Goal: Task Accomplishment & Management: Use online tool/utility

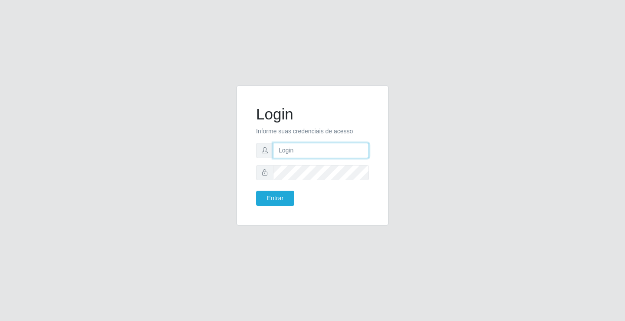
click at [291, 150] on input "text" at bounding box center [321, 150] width 96 height 15
type input "[PERSON_NAME]"
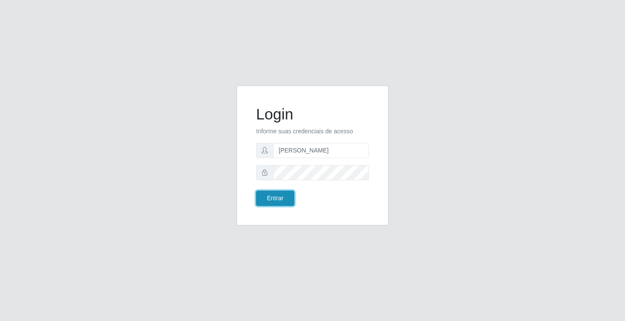
click at [273, 193] on button "Entrar" at bounding box center [275, 198] width 38 height 15
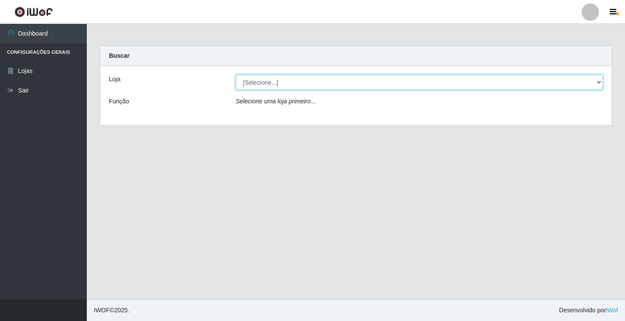
click at [269, 82] on select "[Selecione...] Ideal - Conceição" at bounding box center [419, 82] width 367 height 15
select select "231"
click at [236, 75] on select "[Selecione...] Ideal - Conceição" at bounding box center [419, 82] width 367 height 15
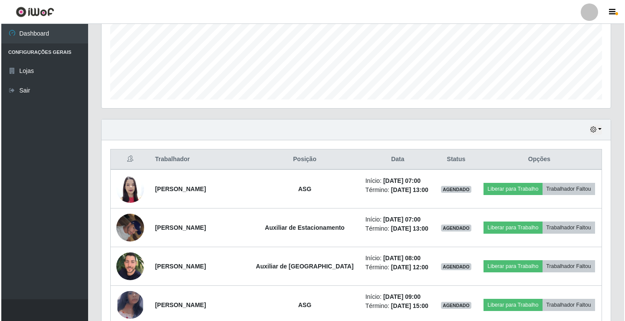
scroll to position [217, 0]
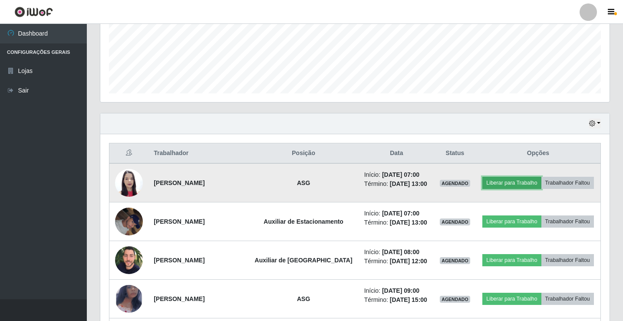
click at [499, 180] on button "Liberar para Trabalho" at bounding box center [511, 183] width 59 height 12
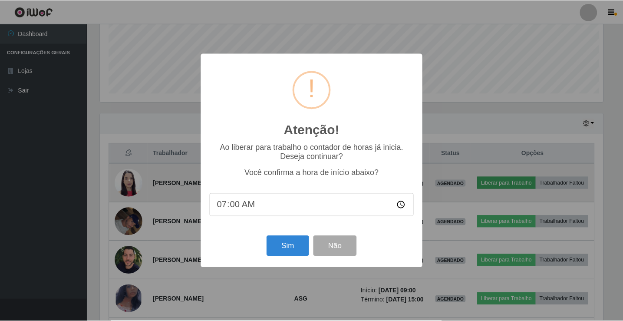
scroll to position [180, 505]
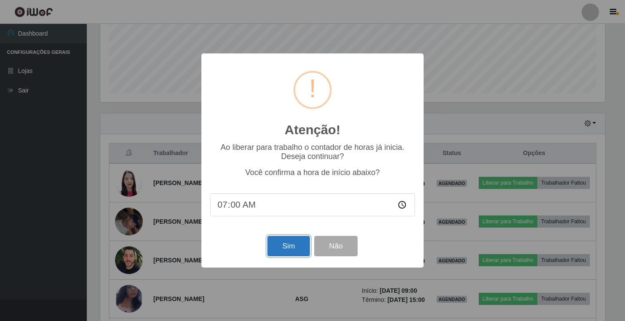
click at [279, 250] on button "Sim" at bounding box center [288, 246] width 42 height 20
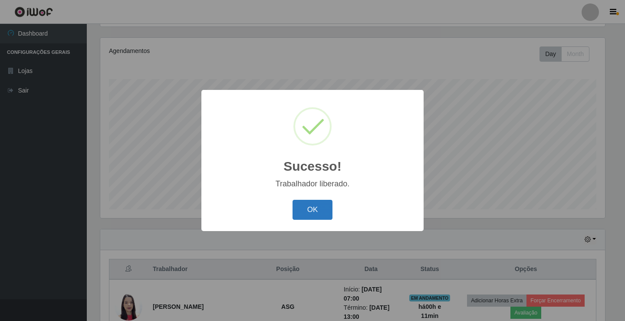
click at [300, 212] on button "OK" at bounding box center [313, 210] width 40 height 20
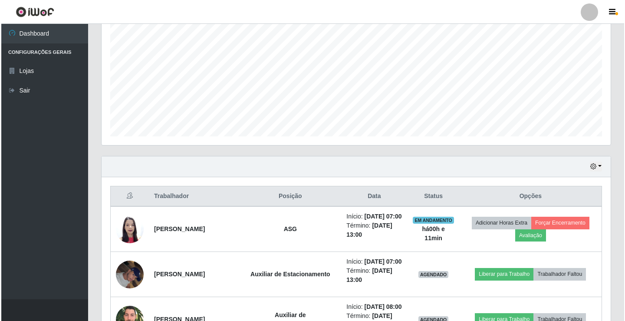
scroll to position [188, 0]
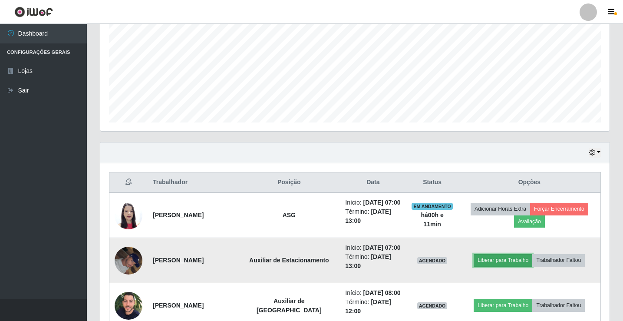
click at [483, 259] on button "Liberar para Trabalho" at bounding box center [502, 260] width 59 height 12
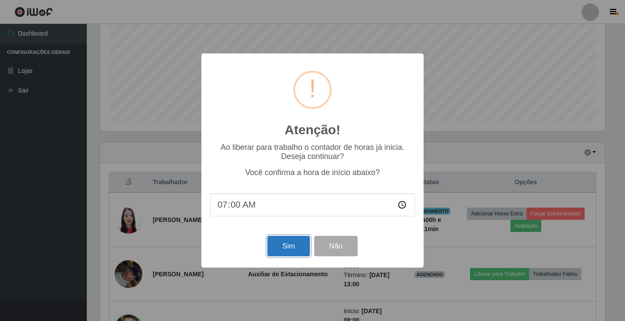
click at [299, 255] on button "Sim" at bounding box center [288, 246] width 42 height 20
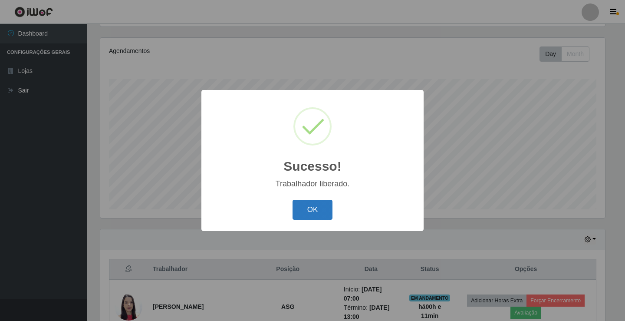
click at [300, 207] on button "OK" at bounding box center [313, 210] width 40 height 20
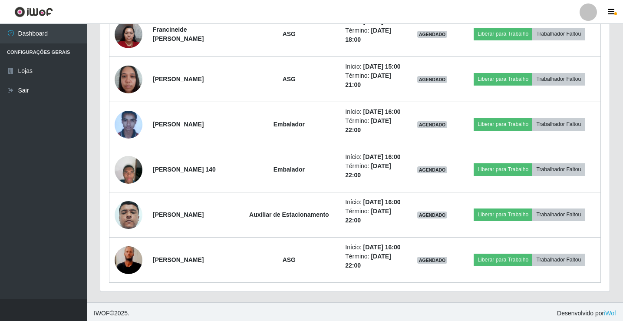
scroll to position [643, 0]
